Goal: Information Seeking & Learning: Understand process/instructions

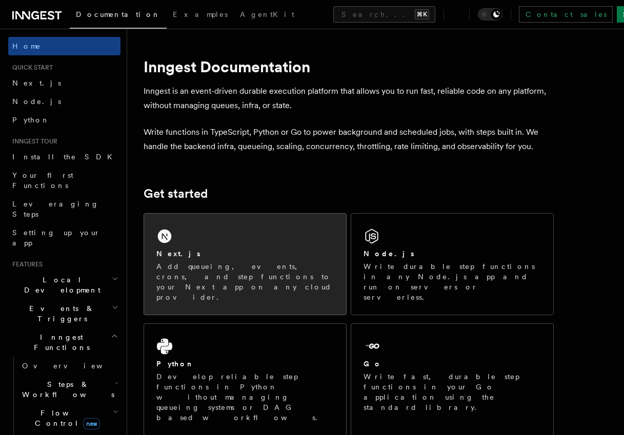
click at [216, 253] on div "Next.js" at bounding box center [244, 254] width 177 height 11
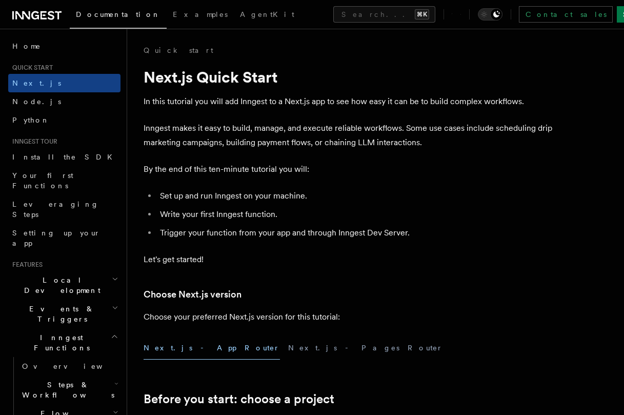
click at [292, 132] on p "Inngest makes it easy to build, manage, and execute reliable workflows. Some us…" at bounding box center [349, 135] width 410 height 29
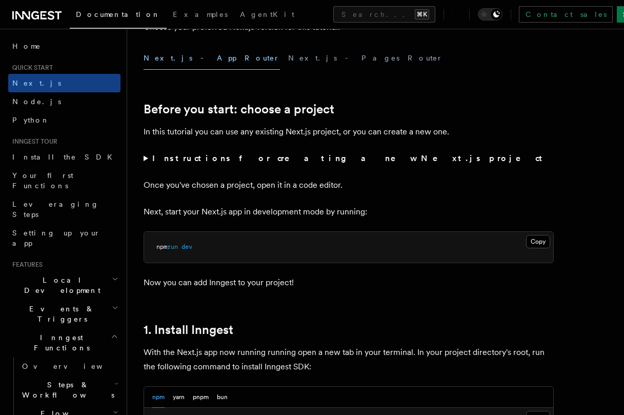
scroll to position [293, 0]
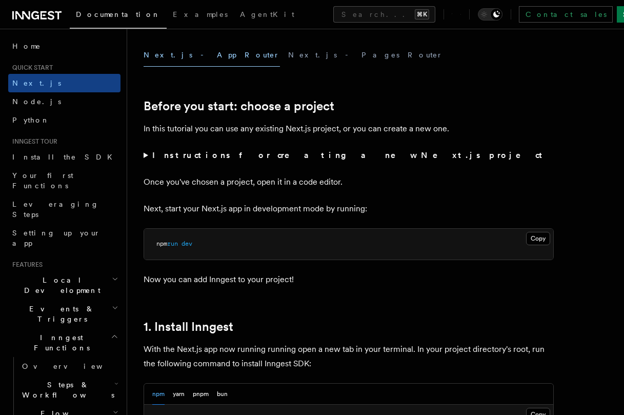
click at [433, 246] on pre "npm run dev" at bounding box center [348, 244] width 409 height 31
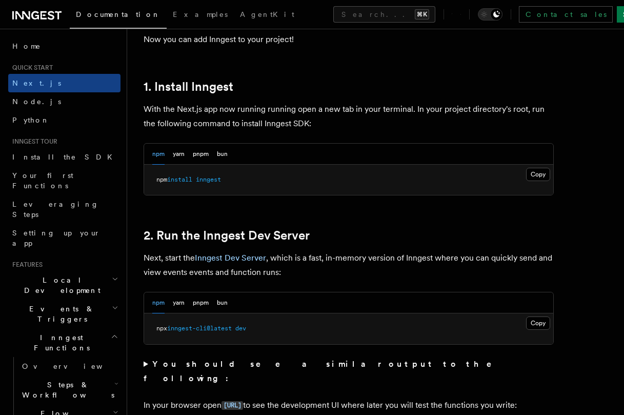
scroll to position [532, 0]
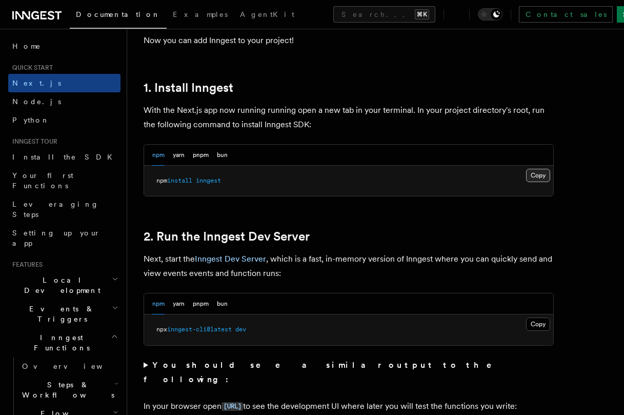
click at [533, 172] on button "Copy Copied" at bounding box center [538, 175] width 24 height 13
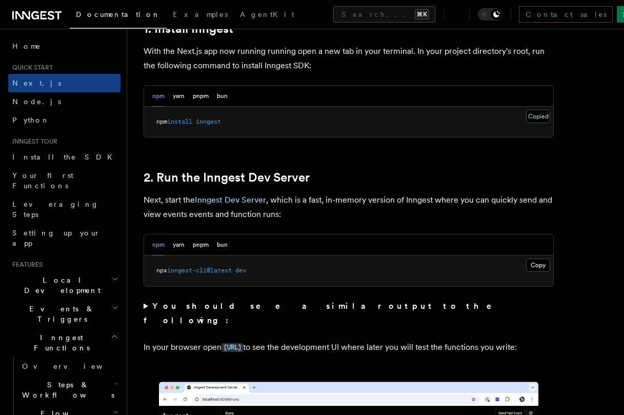
scroll to position [595, 0]
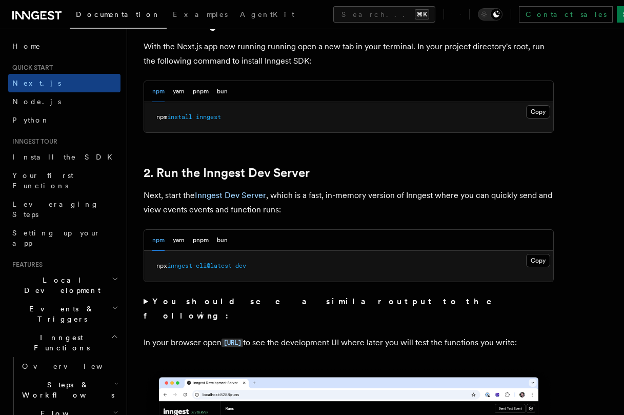
click at [425, 344] on p "In your browser open [URL] to see the development UI where later you will test …" at bounding box center [349, 342] width 410 height 15
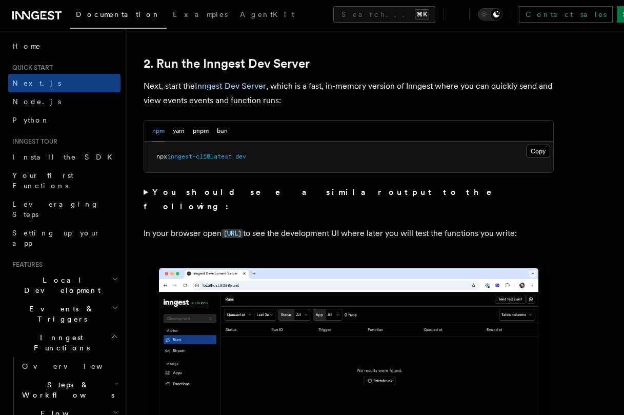
scroll to position [706, 0]
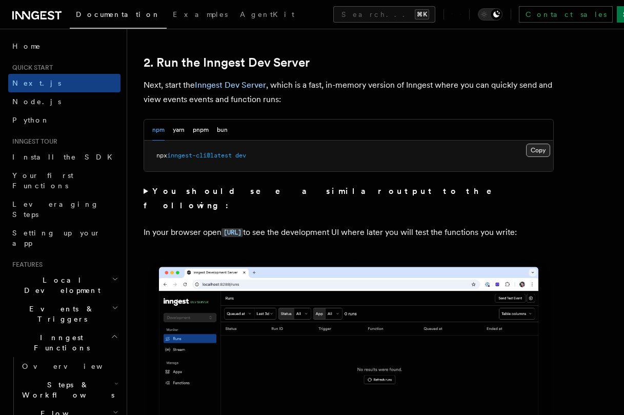
click at [538, 147] on button "Copy Copied" at bounding box center [538, 150] width 24 height 13
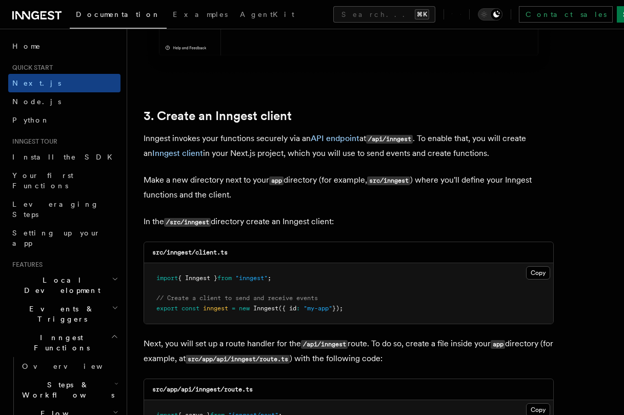
scroll to position [1145, 0]
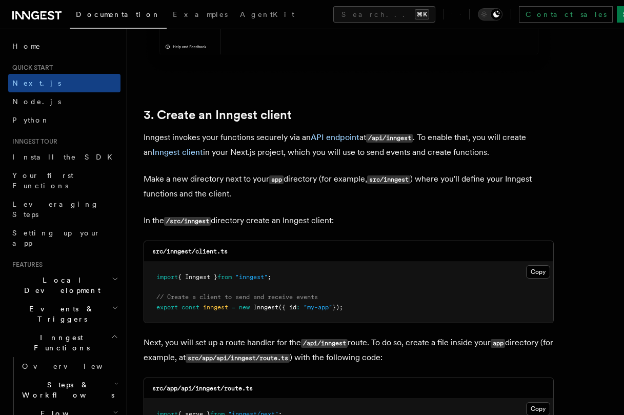
click at [267, 266] on pre "import { Inngest } from "inngest" ; // Create a client to send and receive even…" at bounding box center [348, 292] width 409 height 61
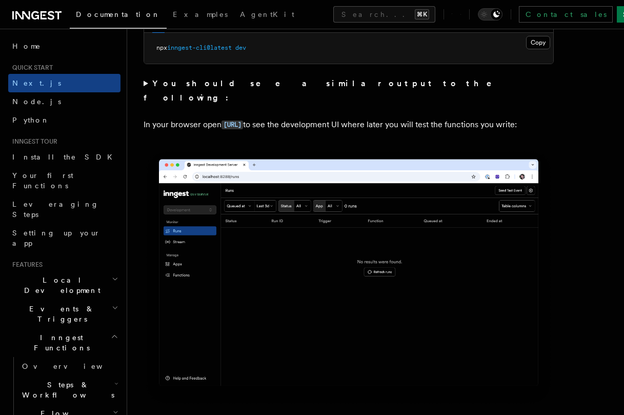
scroll to position [810, 0]
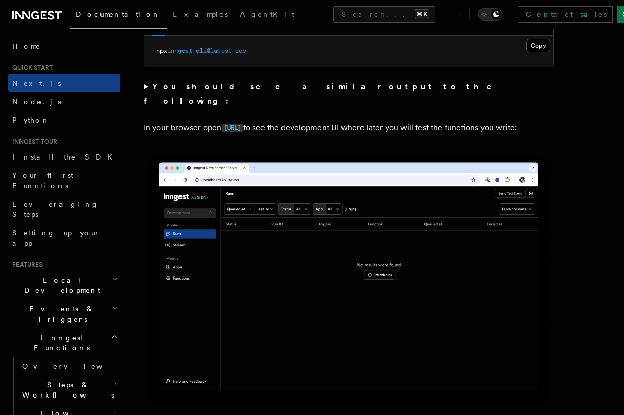
click at [243, 124] on code "[URL]" at bounding box center [233, 128] width 22 height 9
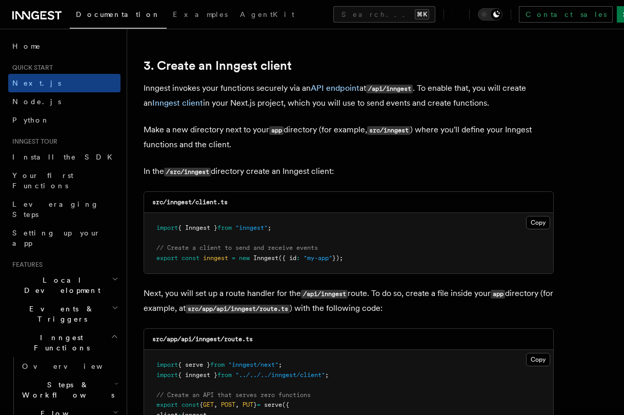
scroll to position [1214, 0]
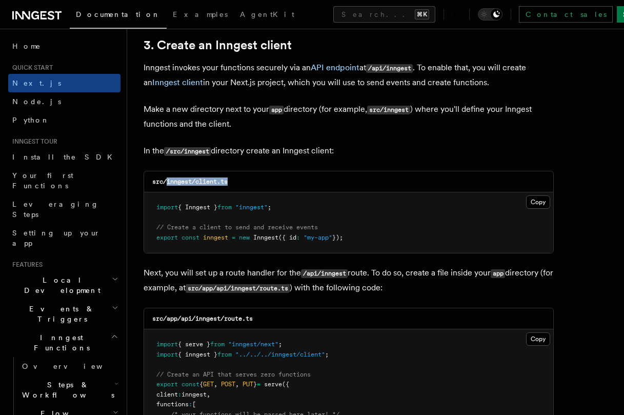
drag, startPoint x: 167, startPoint y: 182, endPoint x: 236, endPoint y: 179, distance: 69.3
click at [237, 179] on div "src/inngest/client.ts" at bounding box center [348, 181] width 409 height 21
copy code "inngest/client.ts"
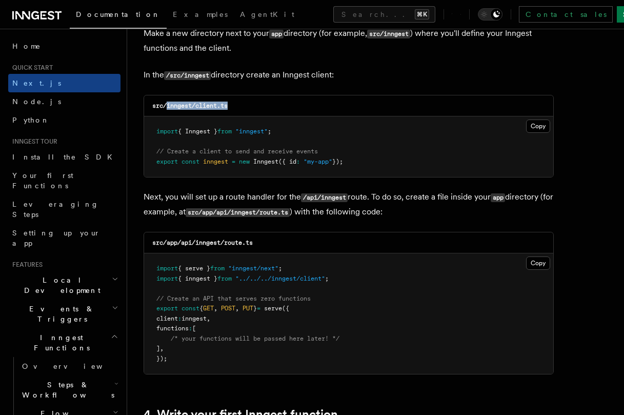
scroll to position [1294, 0]
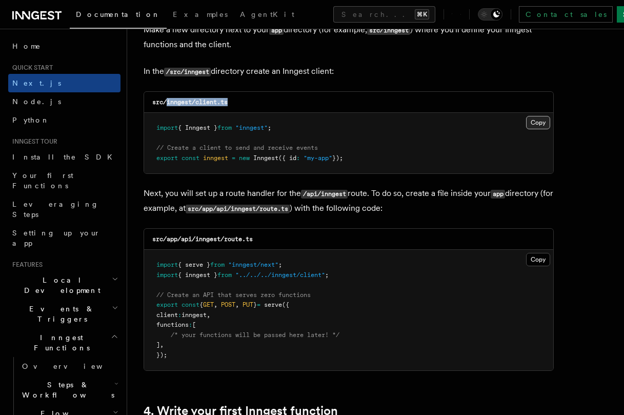
click at [531, 120] on button "Copy Copied" at bounding box center [538, 122] width 24 height 13
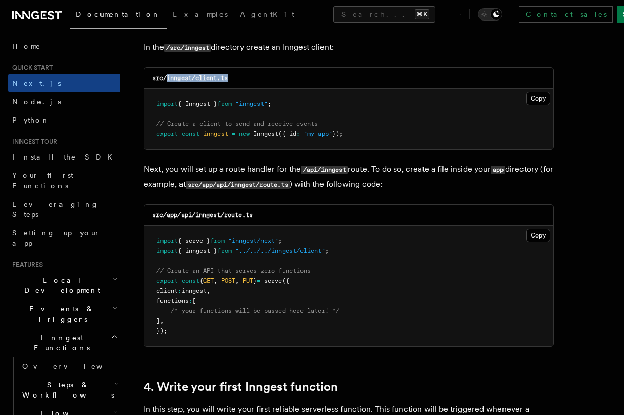
scroll to position [1318, 0]
click at [231, 185] on code "src/app/api/inngest/route.ts" at bounding box center [238, 184] width 104 height 9
drag, startPoint x: 247, startPoint y: 183, endPoint x: 307, endPoint y: 182, distance: 60.0
click at [290, 182] on code "src/app/api/inngest/route.ts" at bounding box center [238, 184] width 104 height 9
copy code "inngest/route.ts"
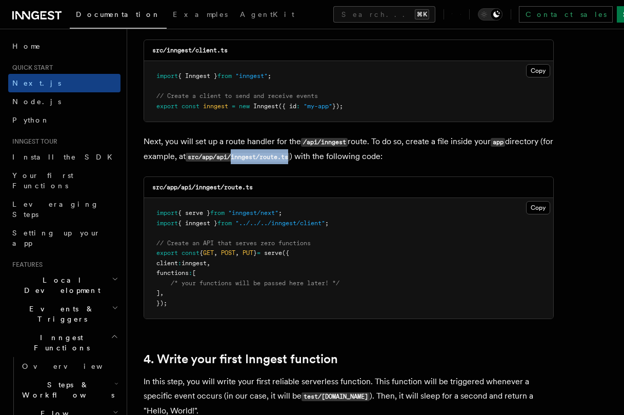
scroll to position [1347, 0]
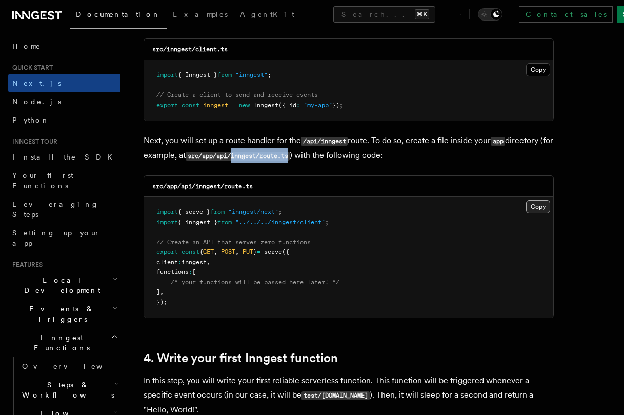
click at [529, 208] on button "Copy Copied" at bounding box center [538, 206] width 24 height 13
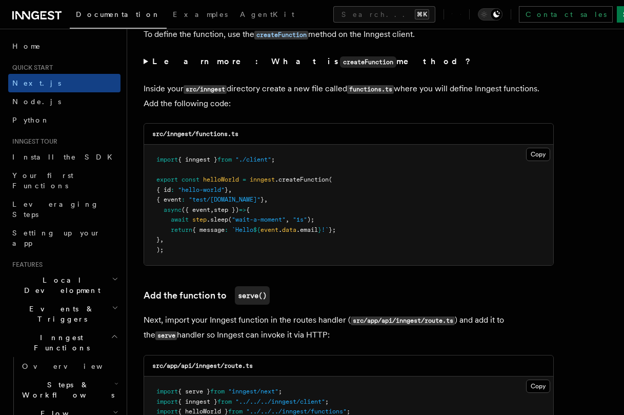
scroll to position [1781, 0]
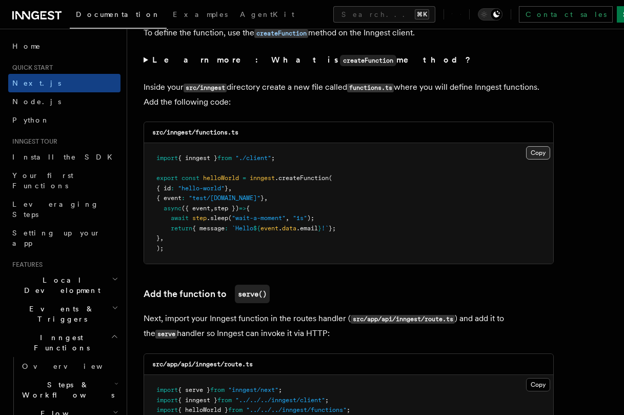
click at [534, 154] on button "Copy Copied" at bounding box center [538, 152] width 24 height 13
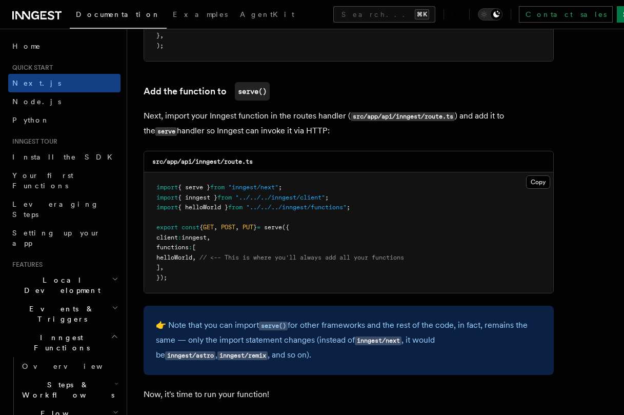
scroll to position [1988, 0]
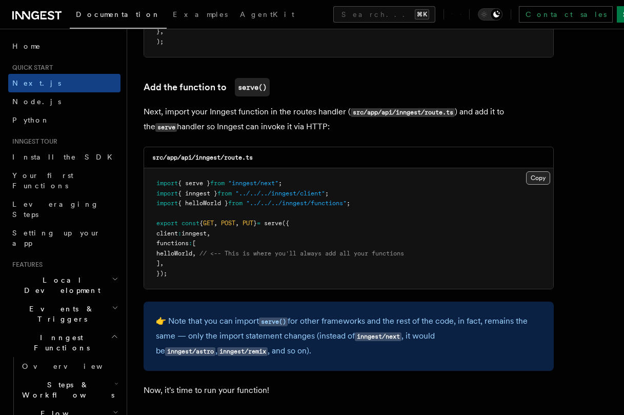
click at [538, 183] on button "Copy Copied" at bounding box center [538, 177] width 24 height 13
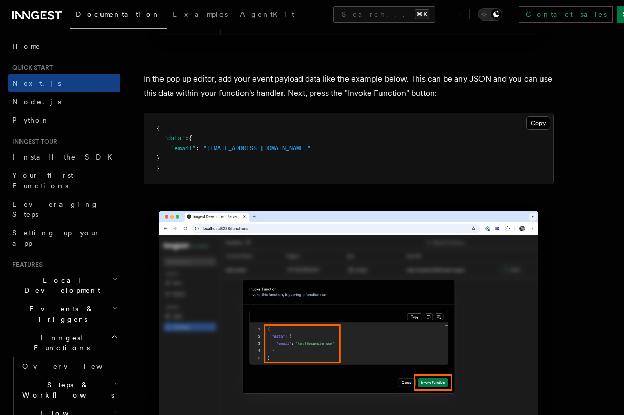
scroll to position [3052, 0]
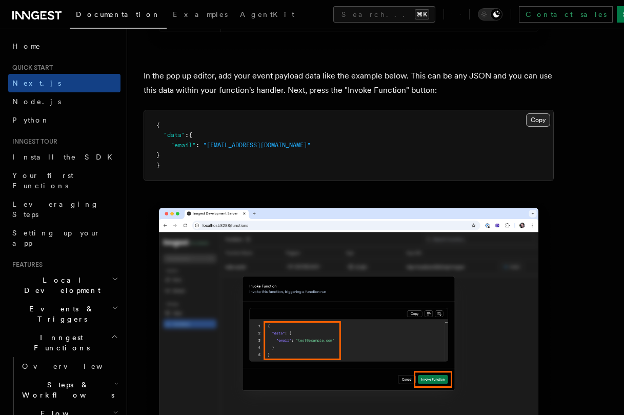
click at [540, 125] on button "Copy Copied" at bounding box center [538, 119] width 24 height 13
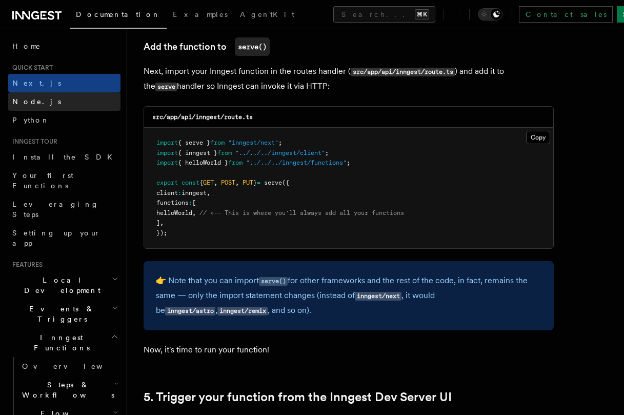
scroll to position [1933, 0]
